Goal: Find specific page/section: Find specific page/section

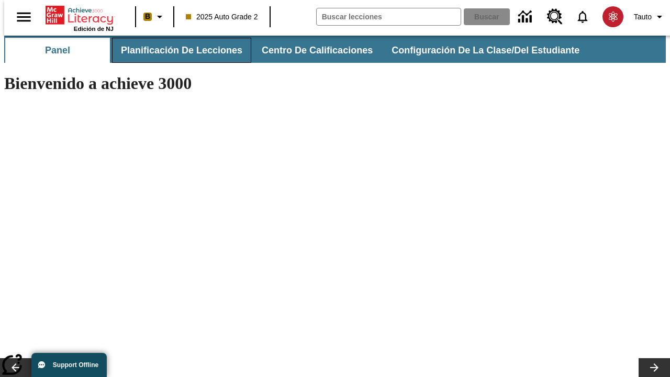
click at [175, 50] on span "Planificación de lecciones" at bounding box center [181, 50] width 121 height 12
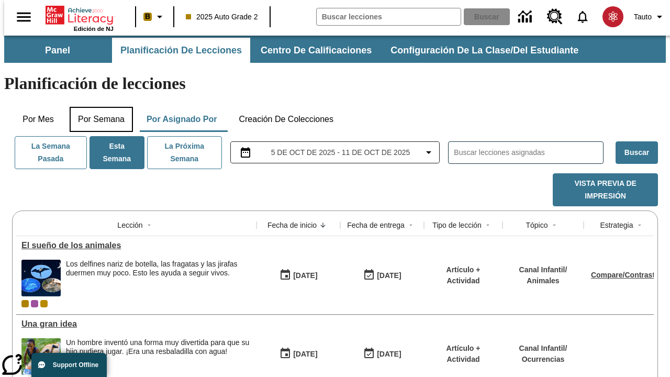
click at [98, 107] on button "Por semana" at bounding box center [101, 119] width 63 height 25
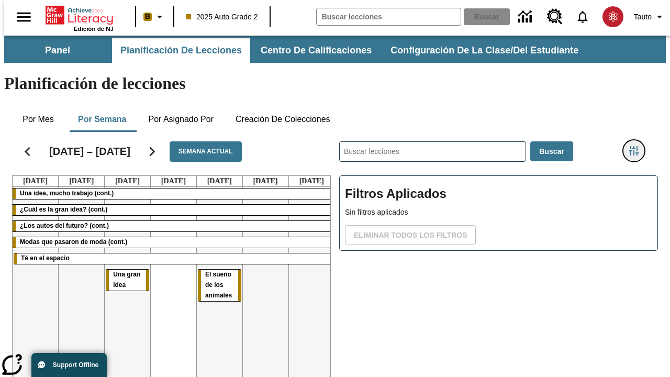
click at [638, 146] on icon "Menú lateral de filtros" at bounding box center [633, 150] width 9 height 9
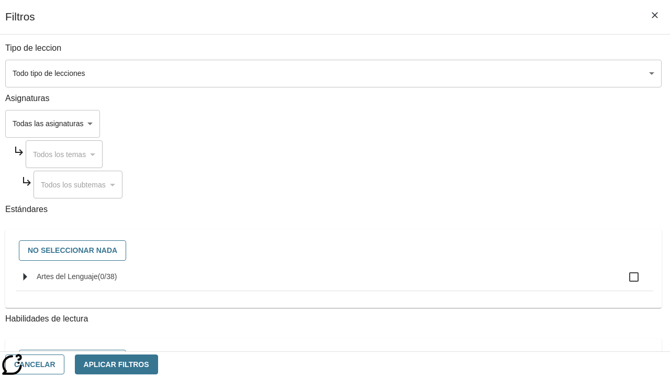
click at [462, 73] on body "[MEDICAL_DATA] al contenido principal Edición de NJ B 2025 Auto Grade 2 Buscar …" at bounding box center [335, 260] width 662 height 448
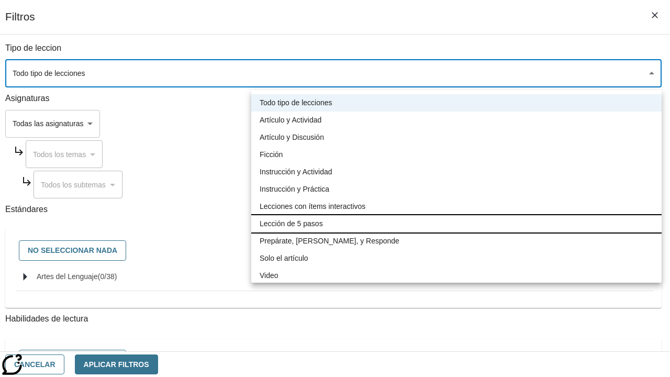
click at [457, 224] on li "Lección de 5 pasos" at bounding box center [456, 223] width 410 height 17
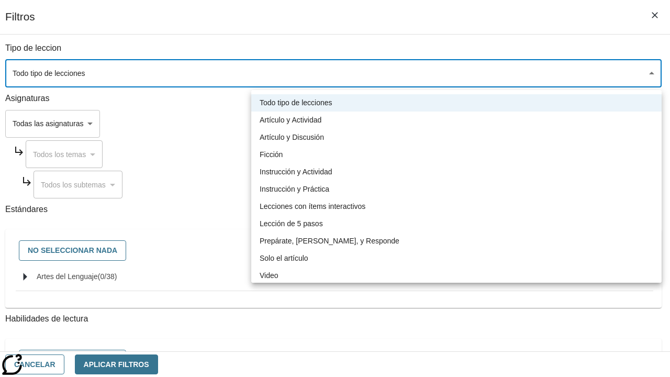
type input "1"
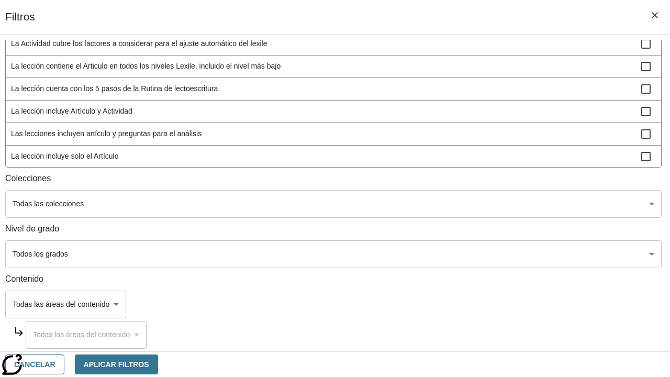
click at [462, 337] on body "[MEDICAL_DATA] al contenido principal Edición de NJ B 2025 Auto Grade 2 Buscar …" at bounding box center [335, 260] width 662 height 448
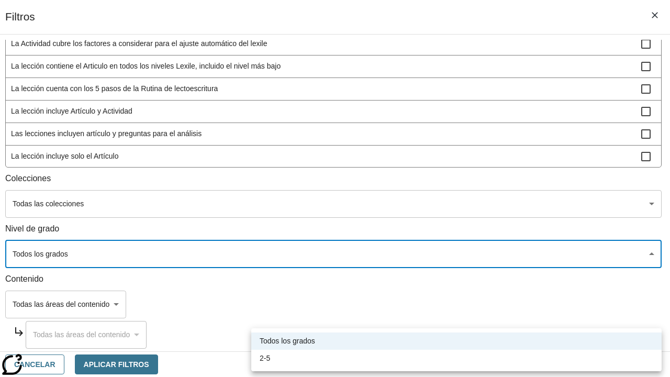
scroll to position [407, 0]
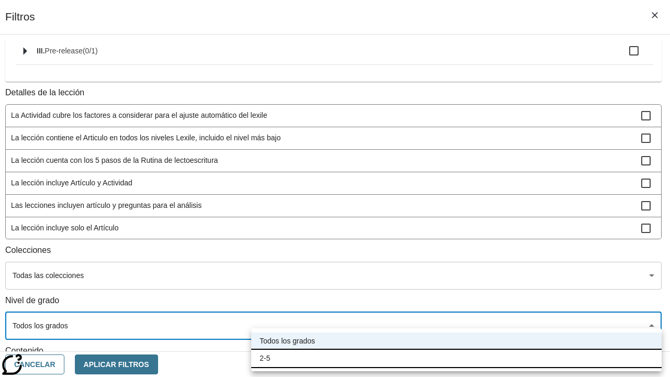
click at [457, 358] on li "2-5" at bounding box center [456, 358] width 410 height 17
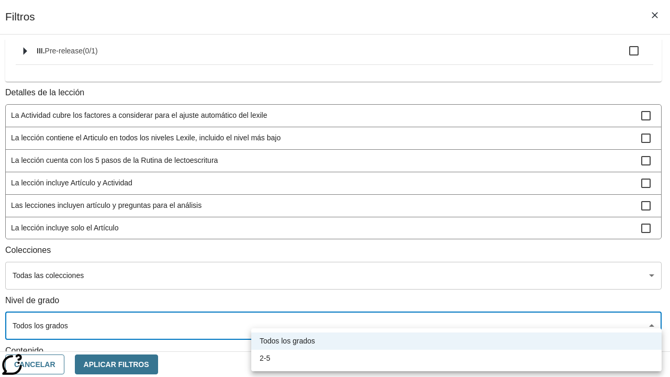
type input "1"
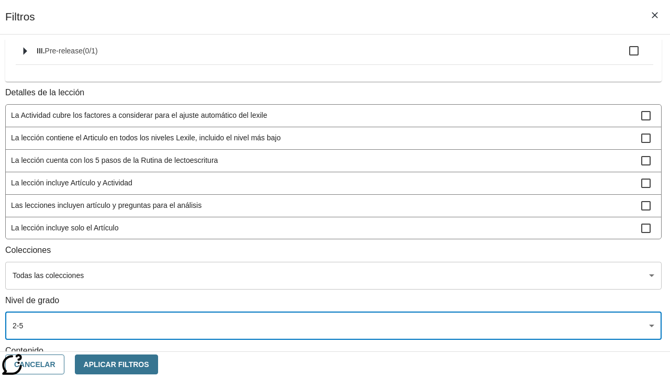
scroll to position [395, 1]
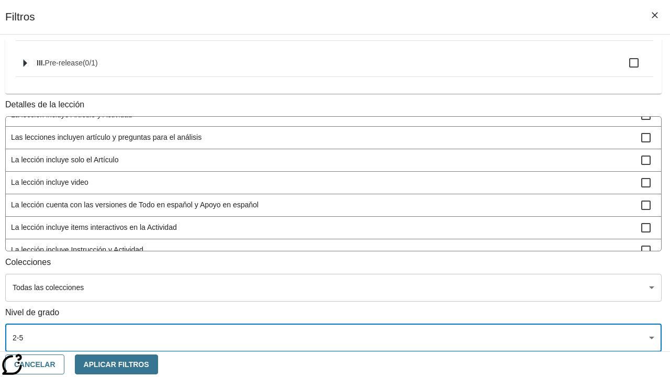
click at [460, 177] on span "La lección incluye video" at bounding box center [326, 182] width 630 height 11
checkbox input "true"
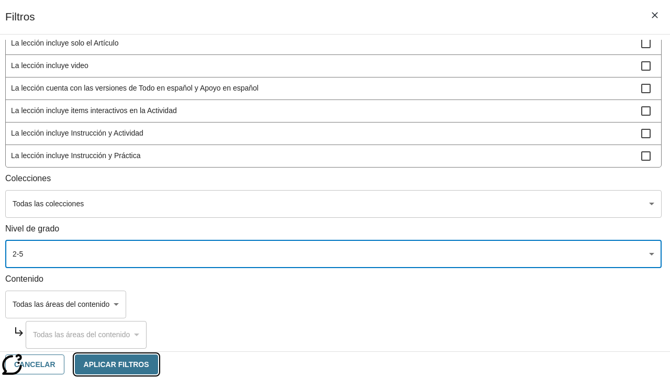
click at [158, 364] on button "Aplicar Filtros" at bounding box center [116, 364] width 83 height 20
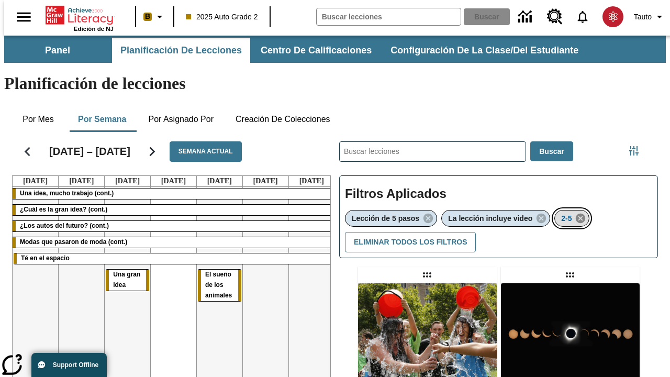
click at [582, 213] on icon "Eliminar 2-5 el ítem seleccionado del filtro" at bounding box center [581, 219] width 12 height 12
